Goal: Task Accomplishment & Management: Use online tool/utility

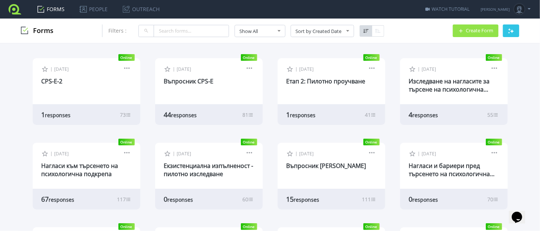
click at [190, 116] on span "responses" at bounding box center [185, 115] width 26 height 7
click at [187, 83] on link "Въпросник CPS-E" at bounding box center [189, 81] width 50 height 8
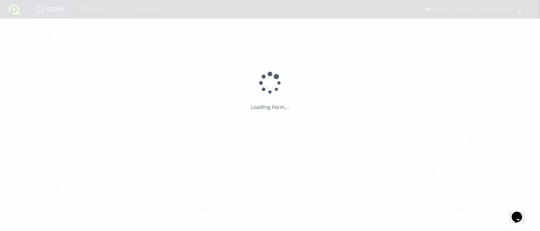
type input "Въпросник CPS-E"
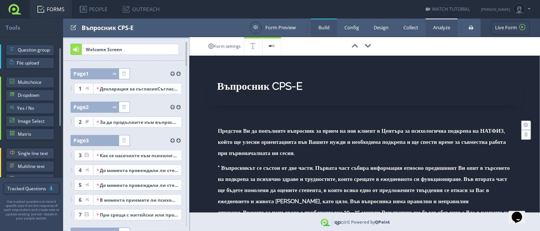
click at [439, 32] on link "Analyze" at bounding box center [442, 28] width 32 height 18
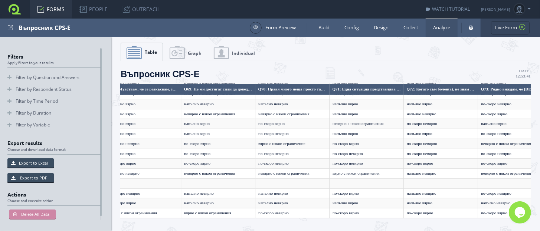
scroll to position [316, 7967]
